Goal: Complete application form: Complete application form

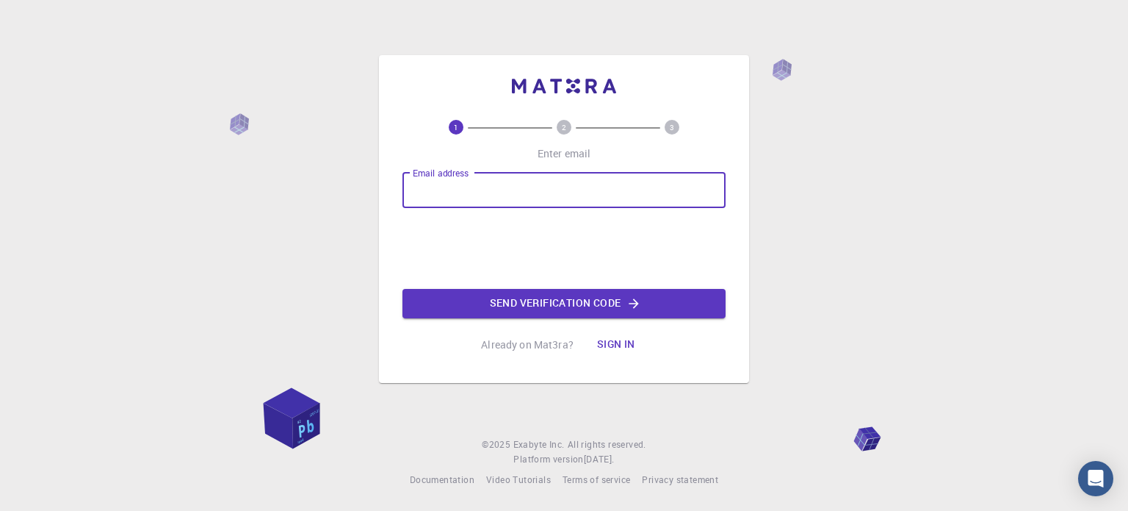
click at [530, 186] on input "Email address" at bounding box center [564, 190] width 323 height 35
type input "[EMAIL_ADDRESS][DOMAIN_NAME]"
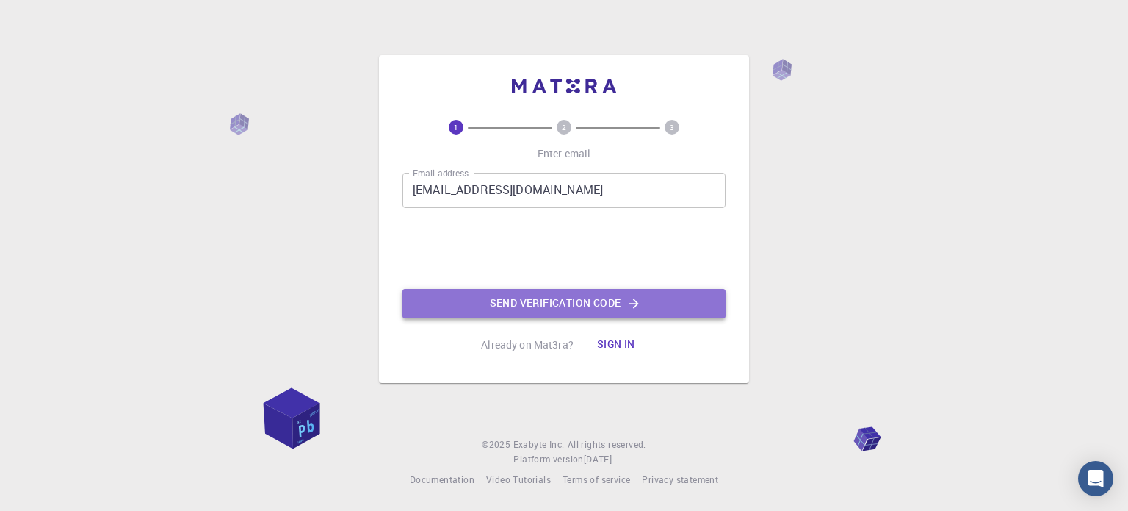
click at [556, 308] on button "Send verification code" at bounding box center [564, 303] width 323 height 29
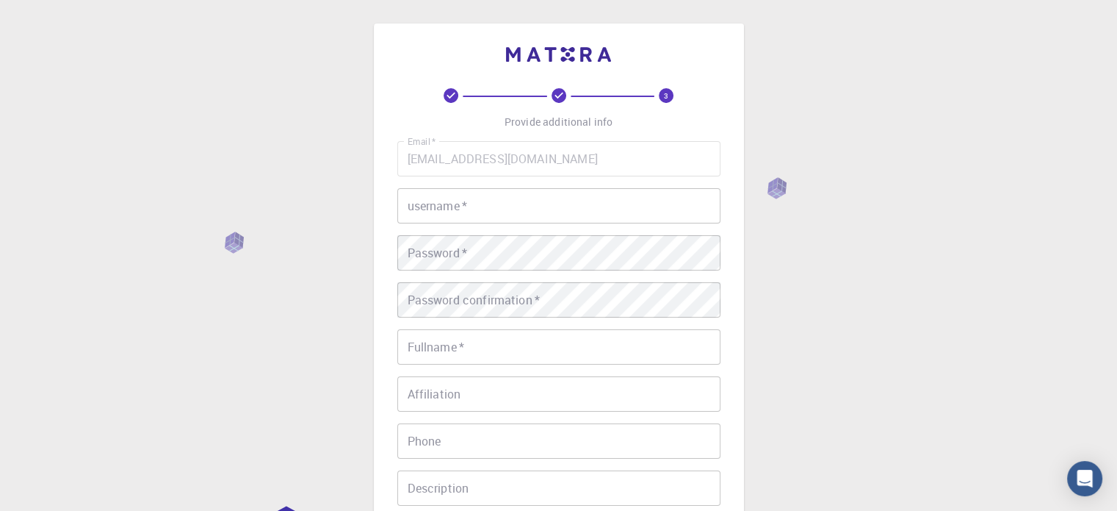
scroll to position [237, 0]
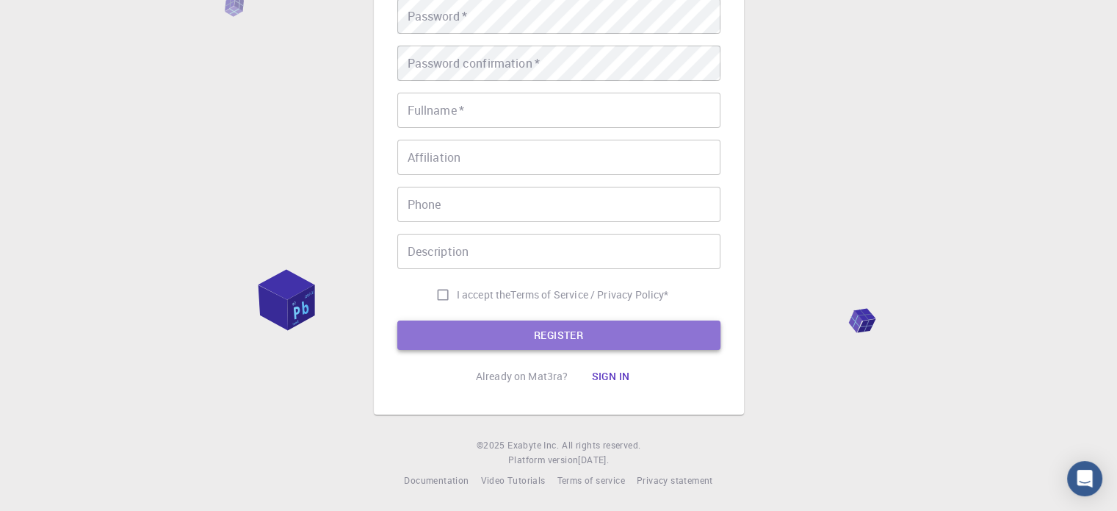
click at [578, 339] on button "REGISTER" at bounding box center [558, 334] width 323 height 29
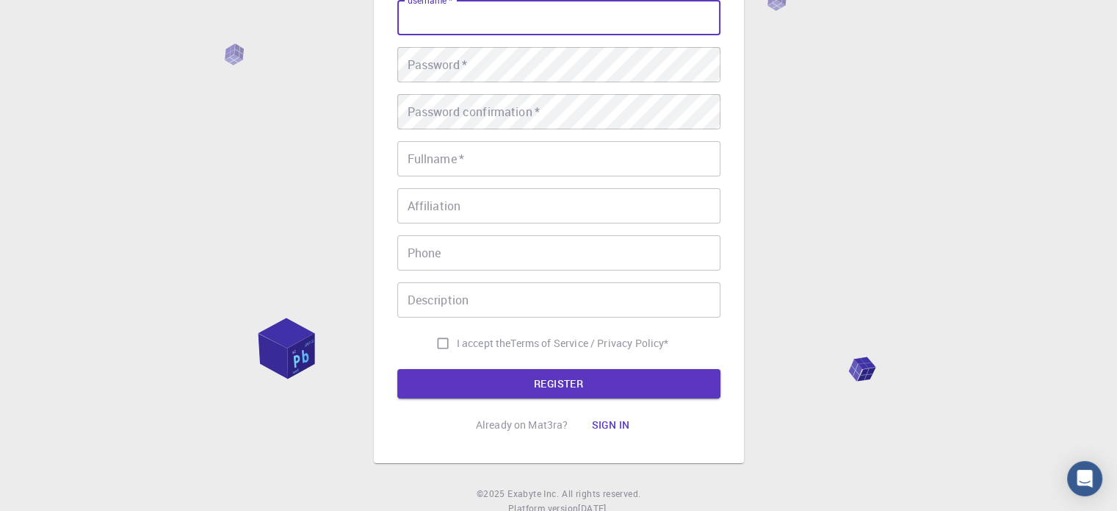
scroll to position [0, 0]
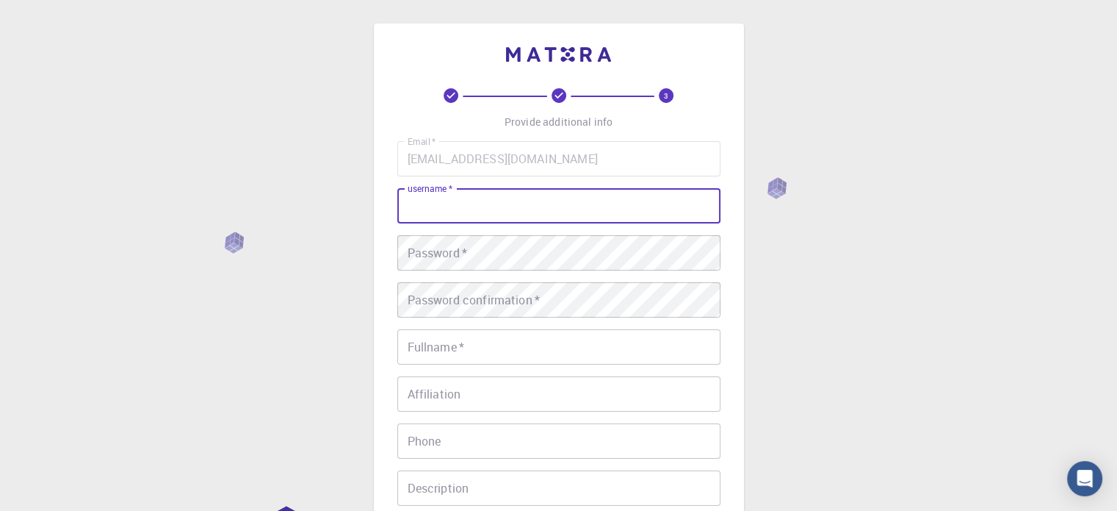
click at [550, 206] on input "username   *" at bounding box center [558, 205] width 323 height 35
type input "suriyass"
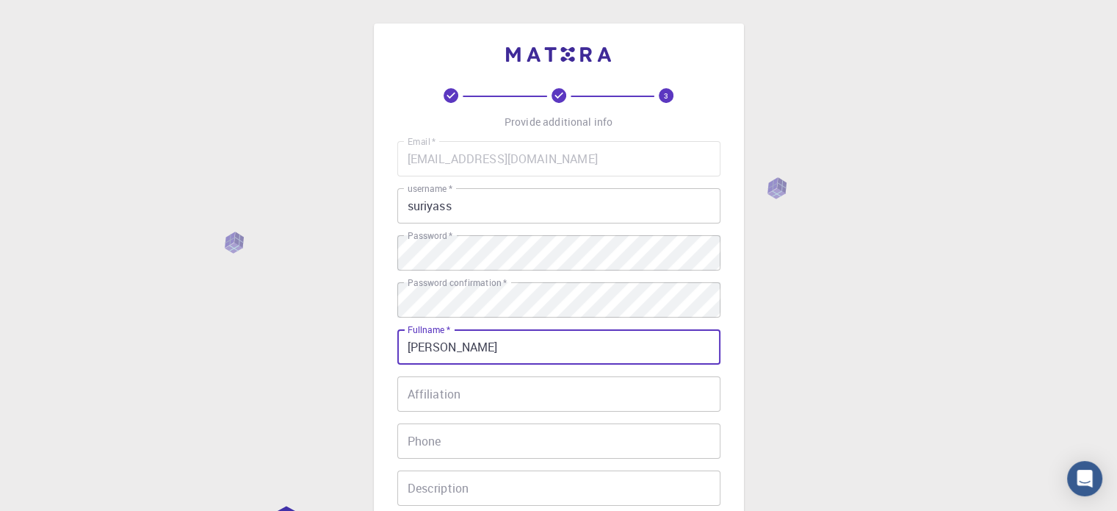
type input "[PERSON_NAME]"
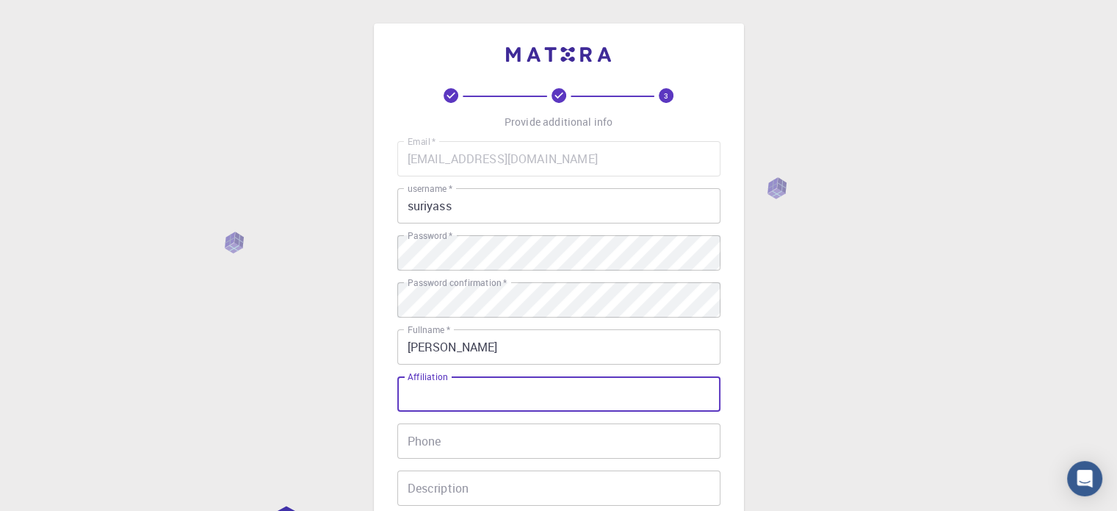
click at [646, 395] on input "Affiliation" at bounding box center [558, 393] width 323 height 35
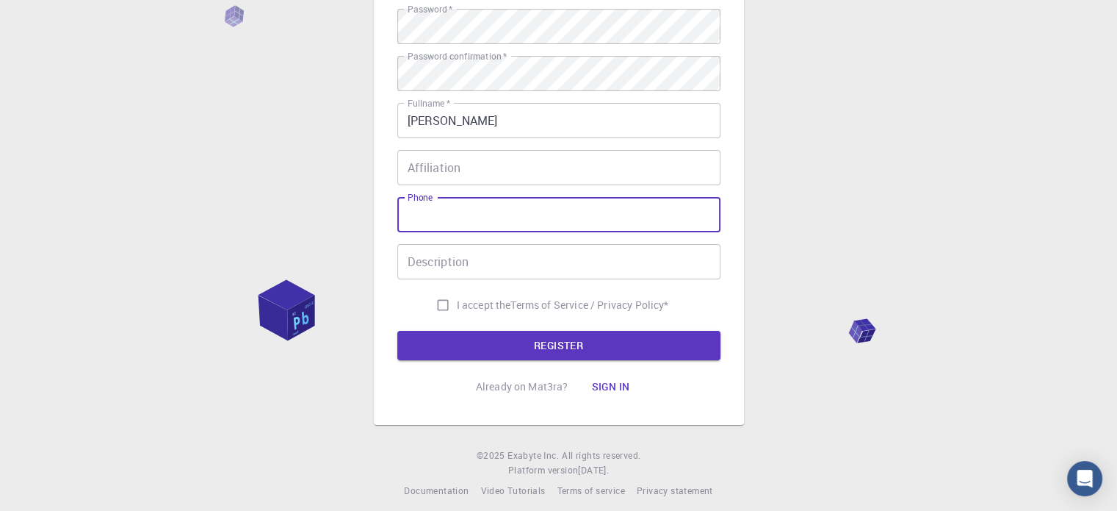
click at [588, 215] on input "Phone" at bounding box center [558, 214] width 323 height 35
click at [418, 219] on input "06381392515" at bounding box center [558, 214] width 323 height 35
type input "6381392515"
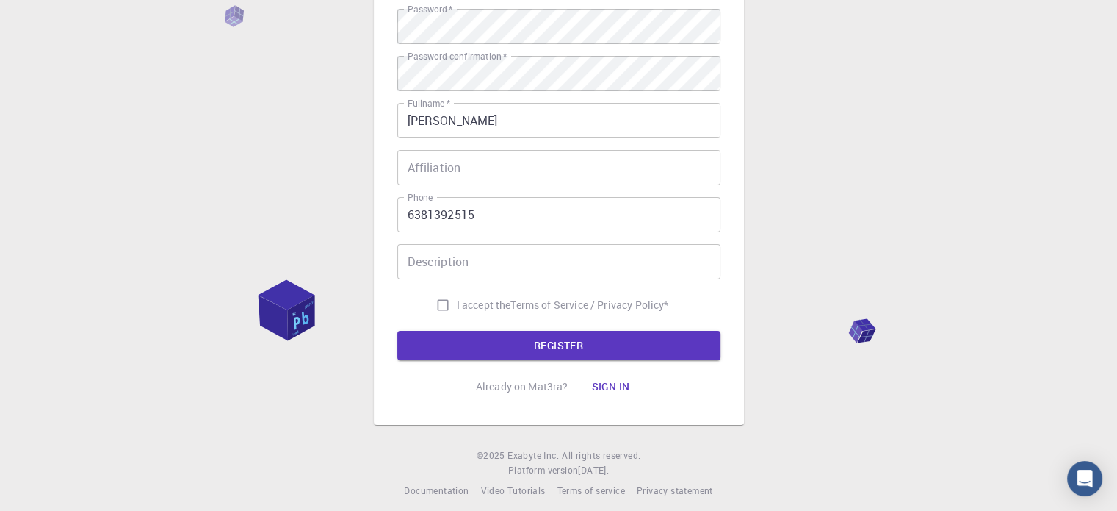
click at [457, 306] on span "I accept the" at bounding box center [484, 305] width 54 height 15
click at [453, 306] on input "I accept the Terms of Service / Privacy Policy *" at bounding box center [443, 305] width 28 height 28
checkbox input "true"
click at [529, 340] on button "REGISTER" at bounding box center [558, 345] width 323 height 29
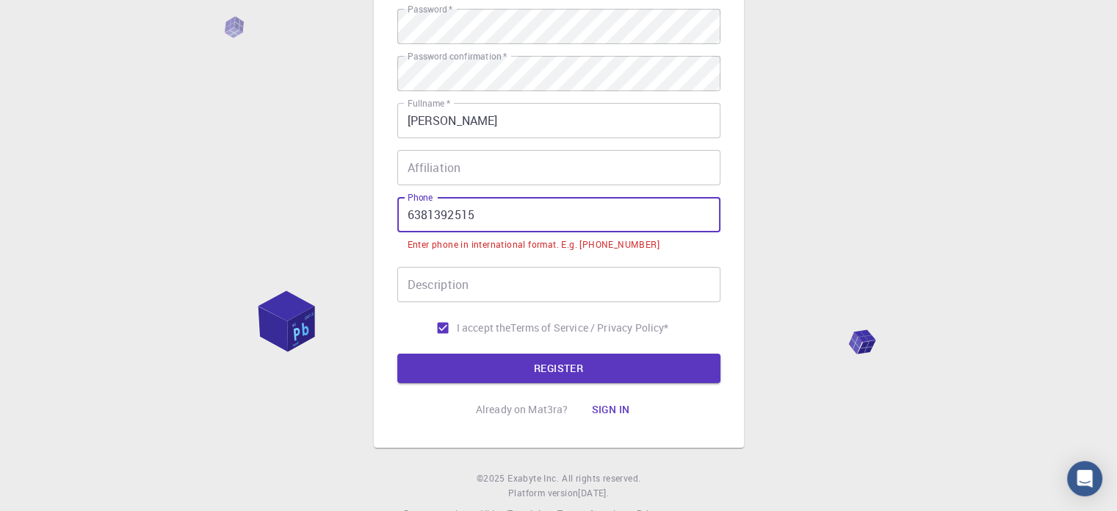
click at [408, 213] on input "6381392515" at bounding box center [558, 214] width 323 height 35
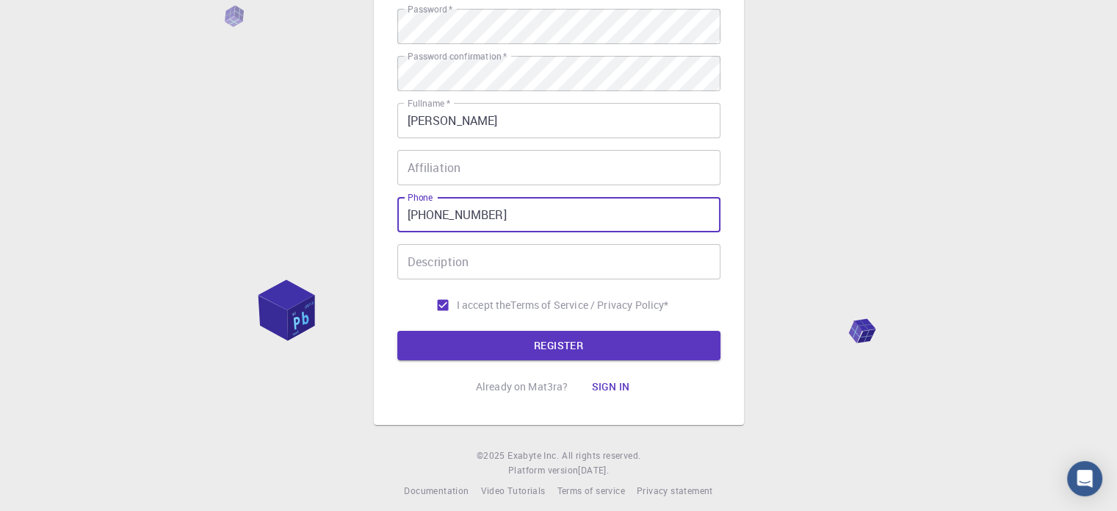
click at [397, 331] on button "REGISTER" at bounding box center [558, 345] width 323 height 29
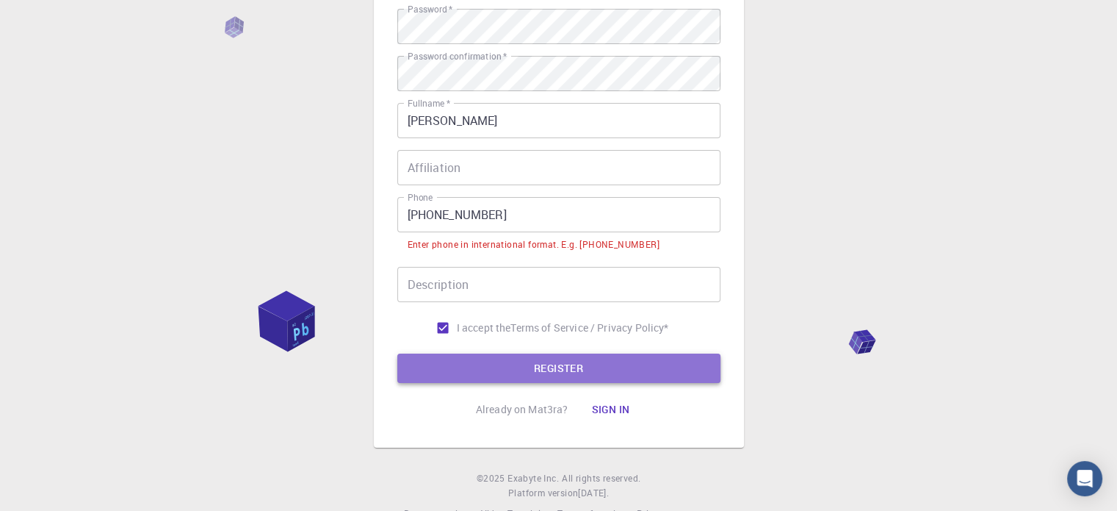
click at [574, 361] on button "REGISTER" at bounding box center [558, 367] width 323 height 29
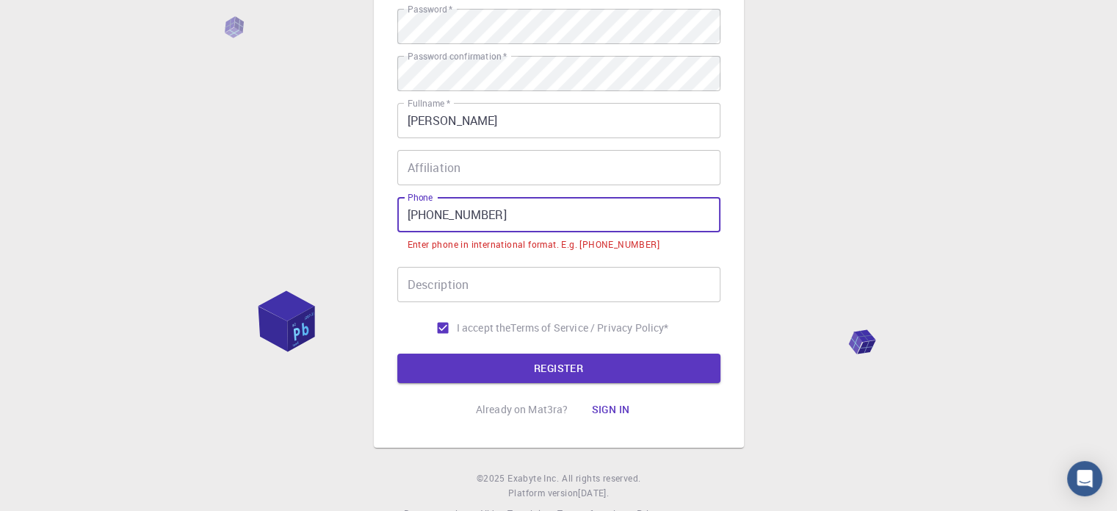
click at [435, 220] on input "[PHONE_NUMBER]" at bounding box center [558, 214] width 323 height 35
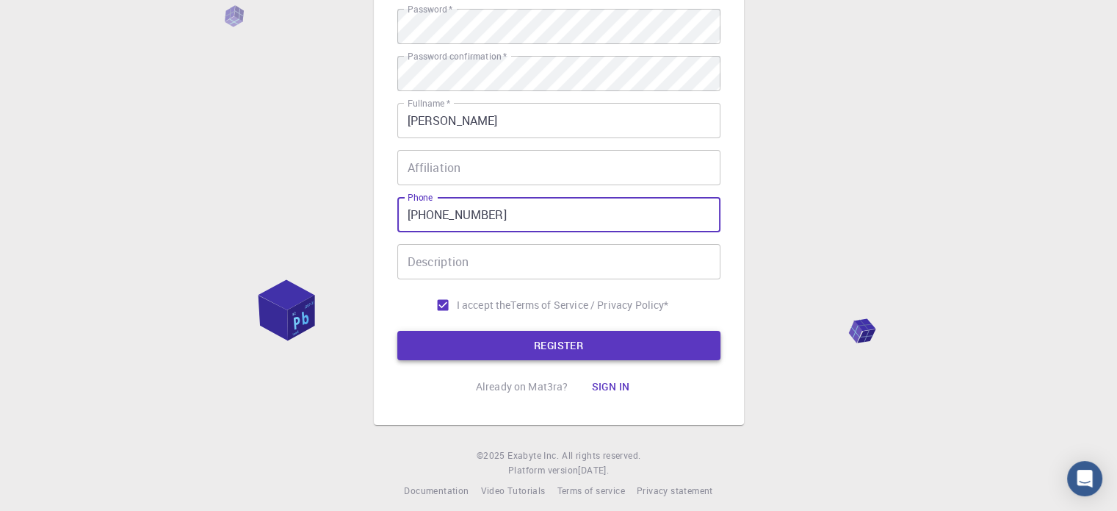
type input "[PHONE_NUMBER]"
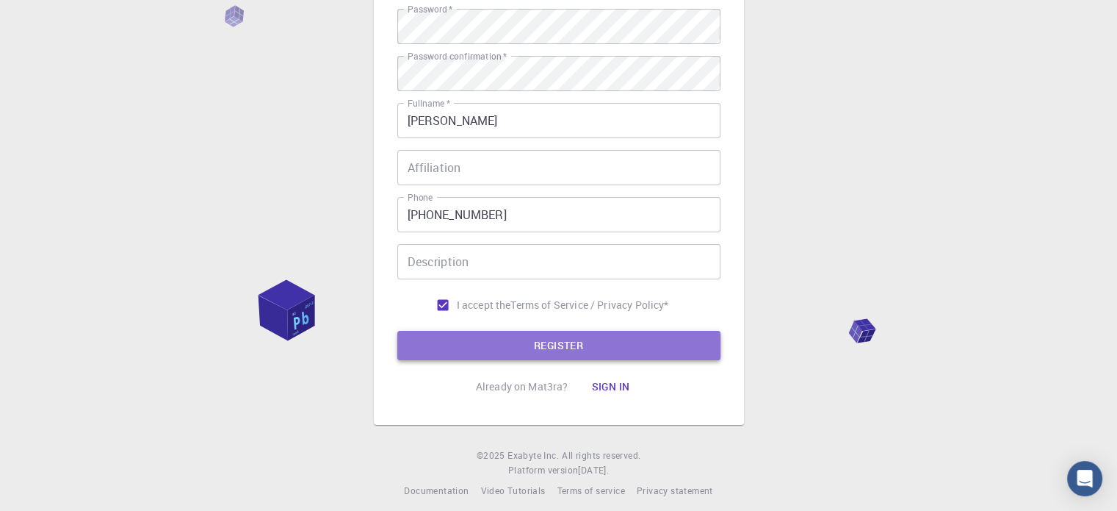
click at [534, 343] on button "REGISTER" at bounding box center [558, 345] width 323 height 29
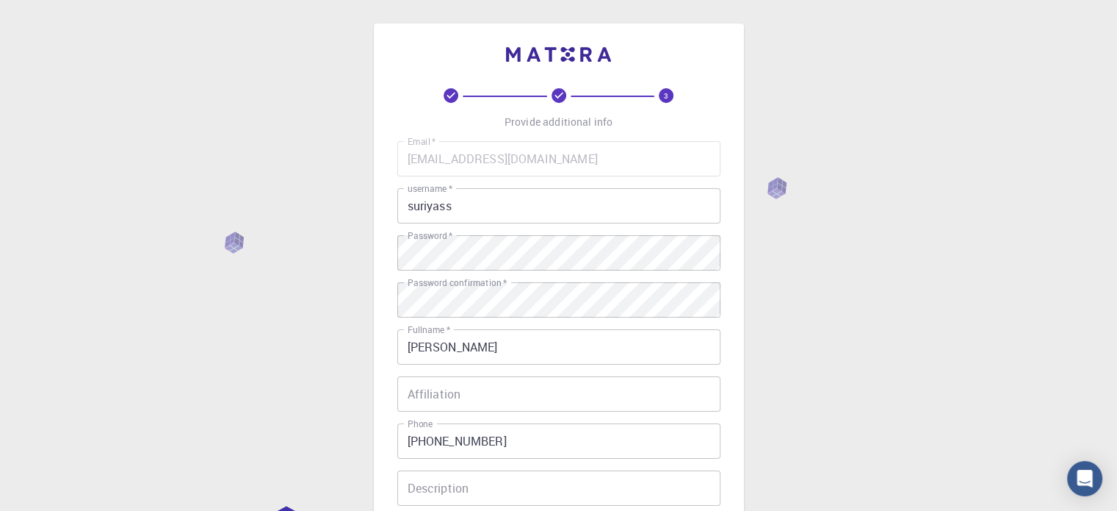
scroll to position [237, 0]
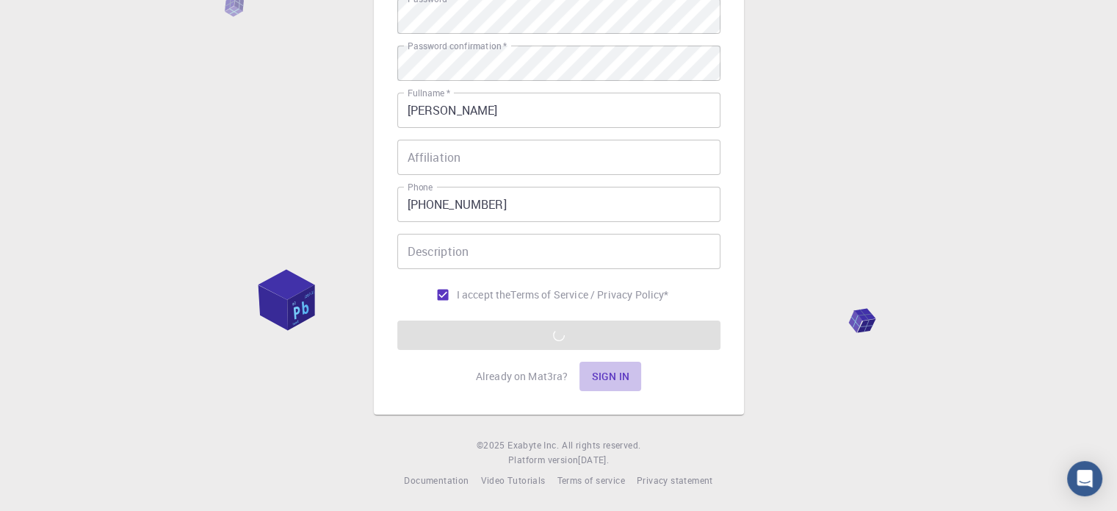
click at [605, 377] on button "Sign in" at bounding box center [611, 375] width 62 height 29
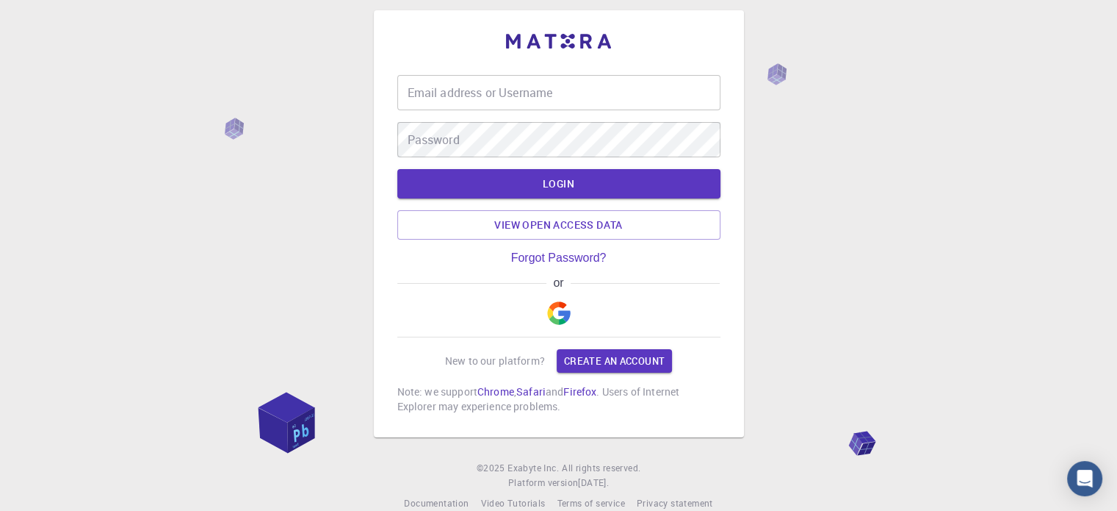
scroll to position [37, 0]
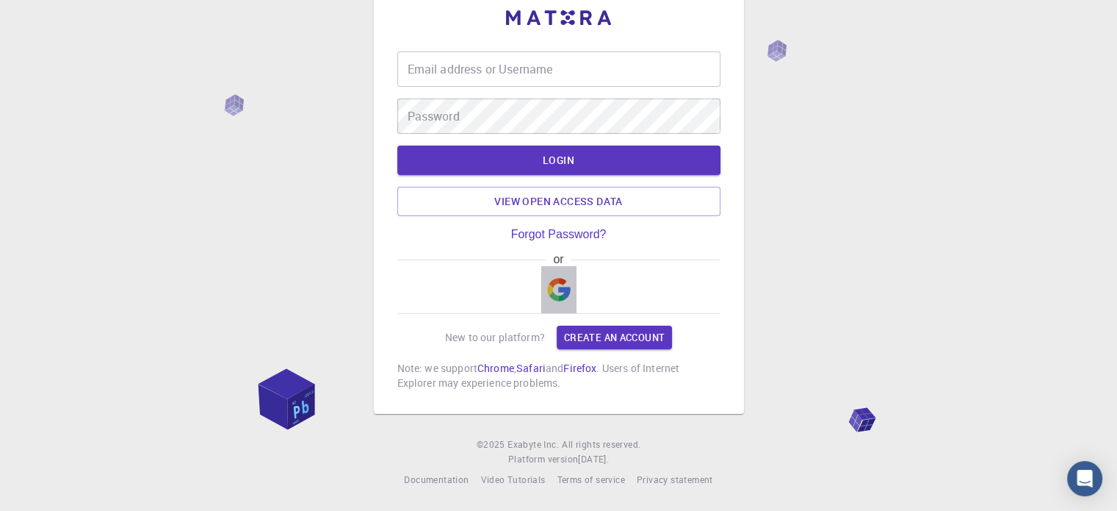
click at [547, 282] on img "button" at bounding box center [559, 290] width 24 height 24
click at [602, 334] on link "Create an account" at bounding box center [614, 337] width 115 height 24
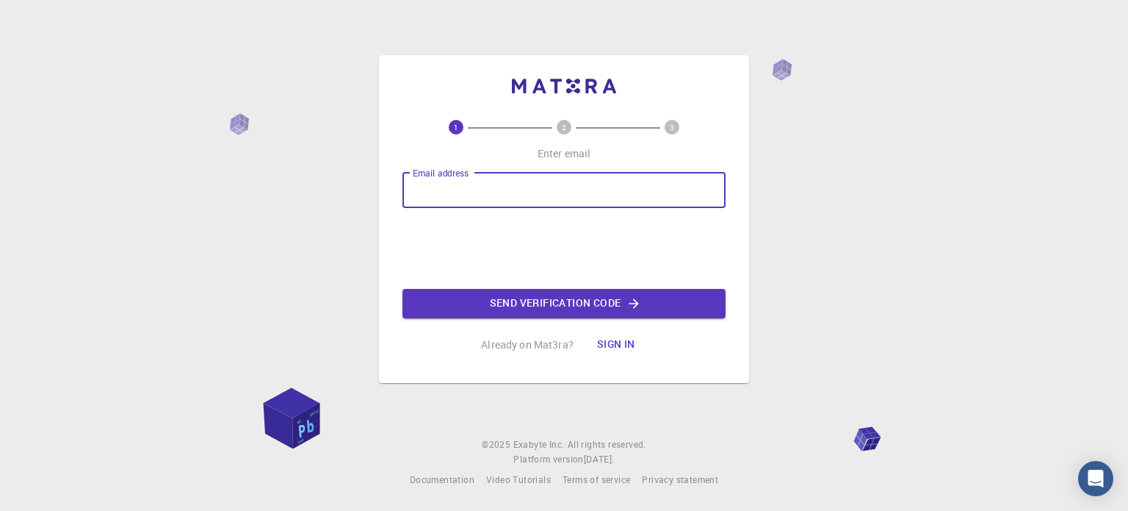
click at [554, 187] on input "Email address" at bounding box center [564, 190] width 323 height 35
type input "[EMAIL_ADDRESS][DOMAIN_NAME]"
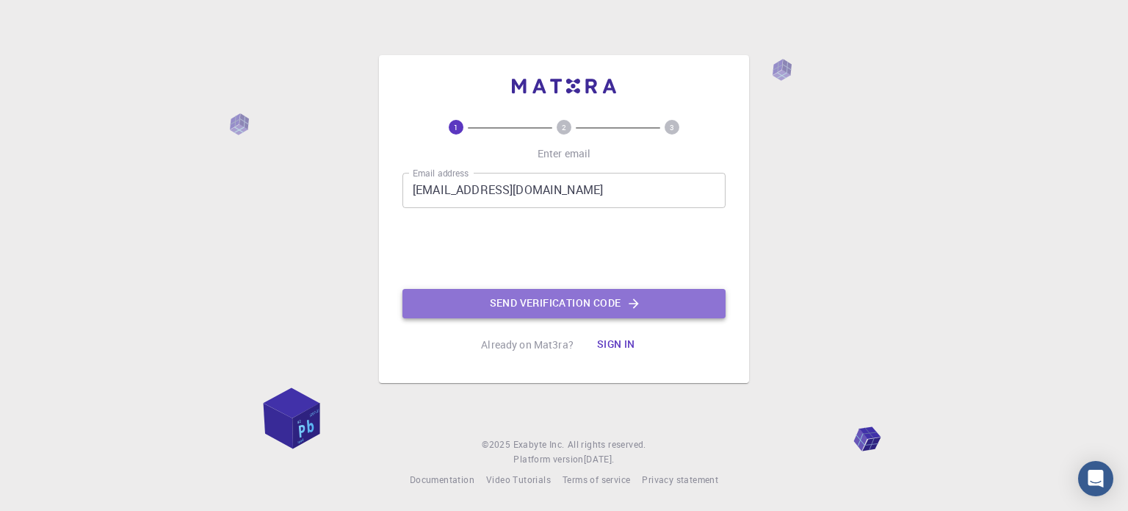
click at [529, 312] on button "Send verification code" at bounding box center [564, 303] width 323 height 29
